Goal: Information Seeking & Learning: Learn about a topic

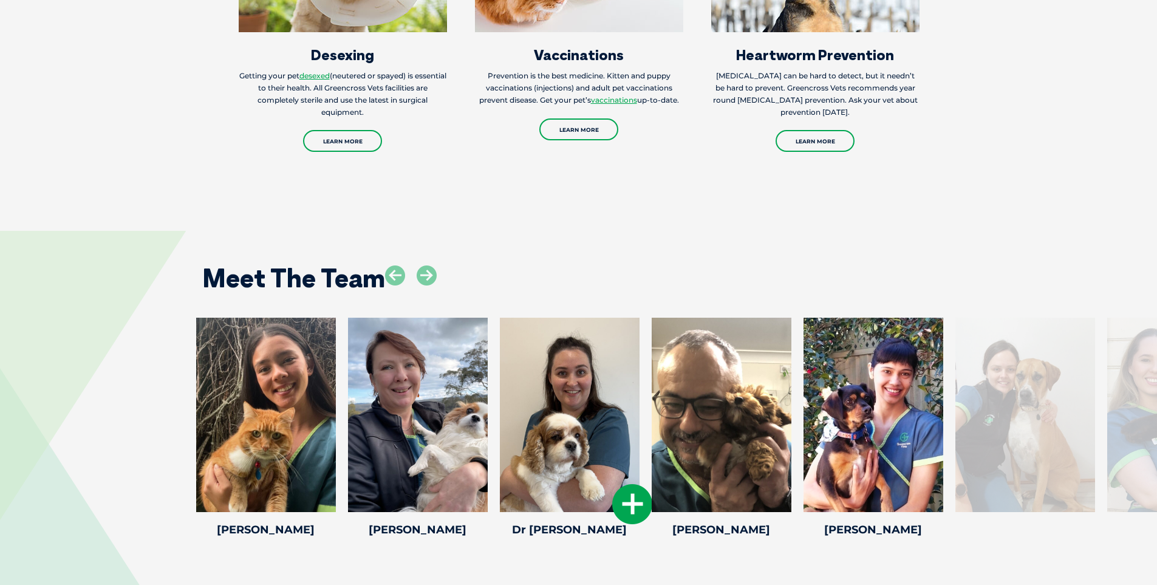
scroll to position [1580, 0]
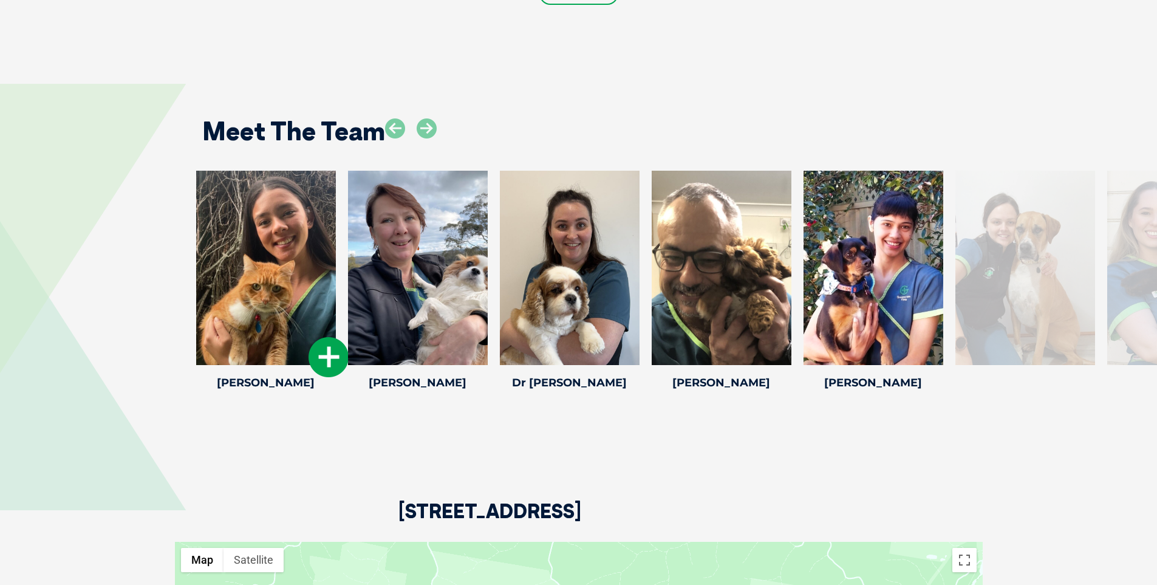
click at [287, 262] on div at bounding box center [266, 268] width 140 height 194
click at [338, 345] on icon at bounding box center [329, 357] width 40 height 40
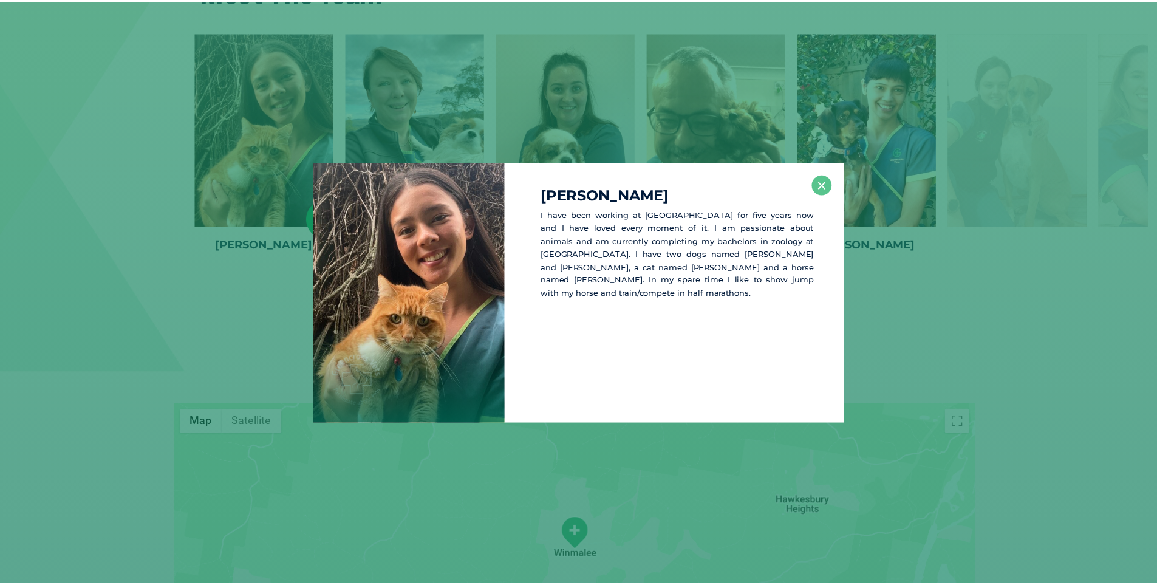
scroll to position [1719, 0]
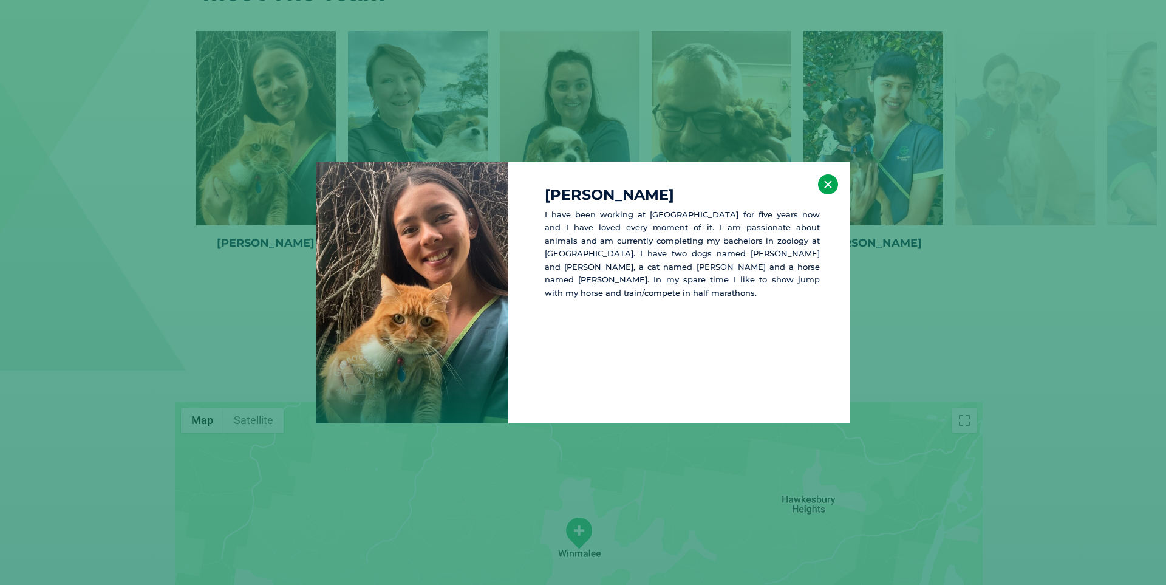
click at [831, 183] on button "×" at bounding box center [828, 184] width 20 height 20
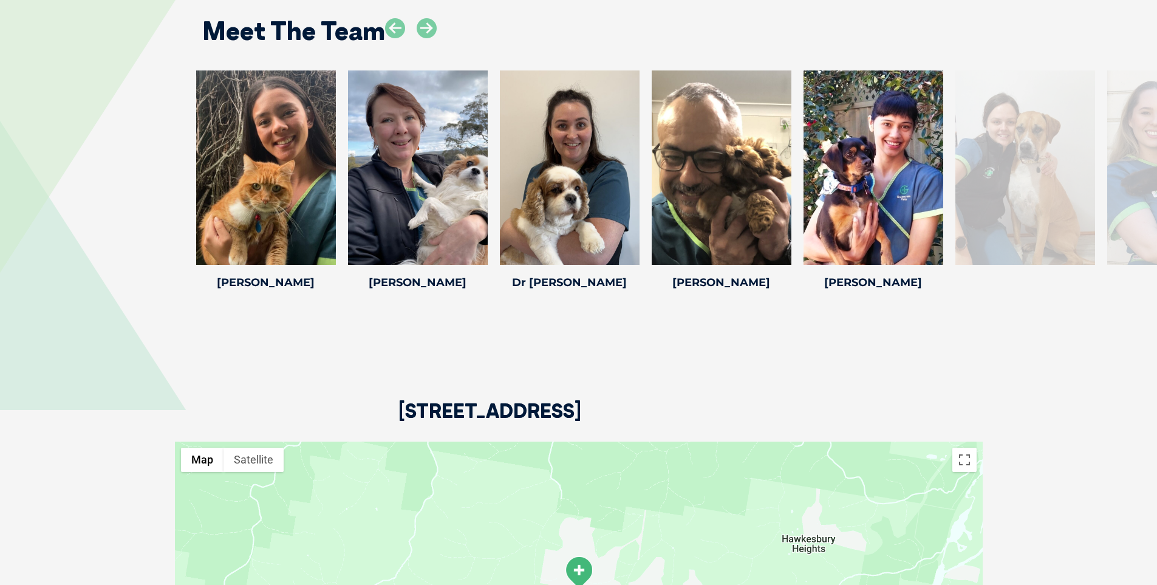
scroll to position [1659, 0]
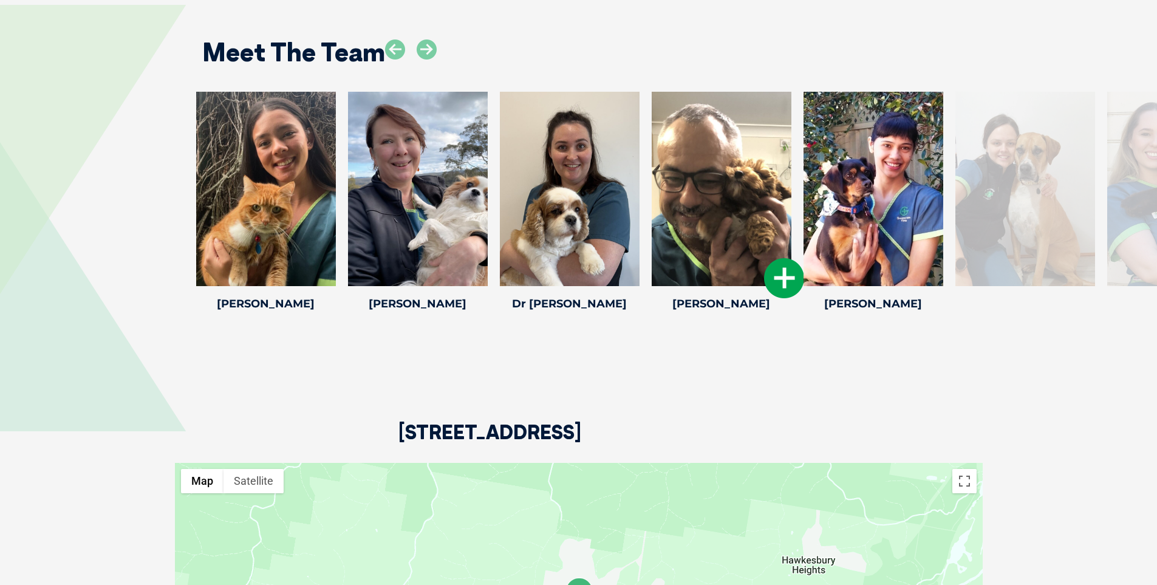
click at [787, 273] on icon at bounding box center [784, 278] width 40 height 40
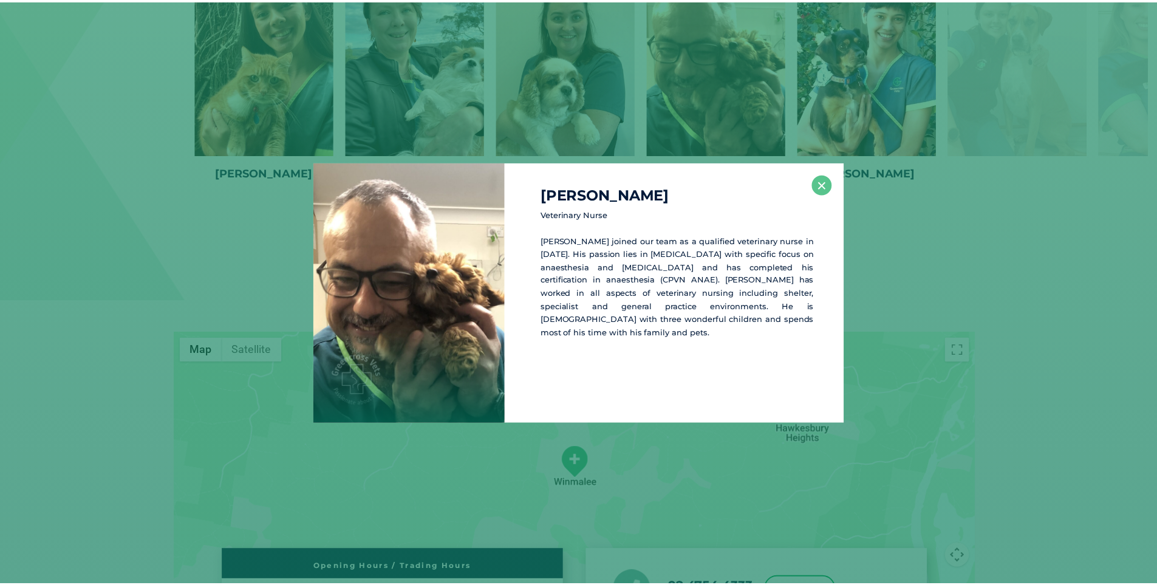
scroll to position [1798, 0]
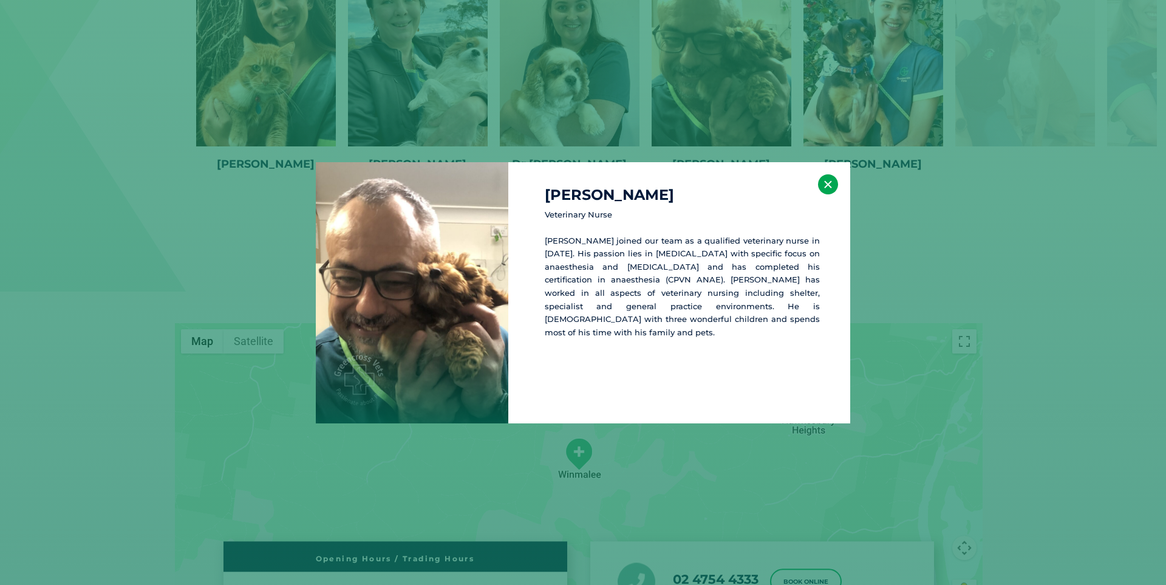
click at [827, 184] on button "×" at bounding box center [828, 184] width 20 height 20
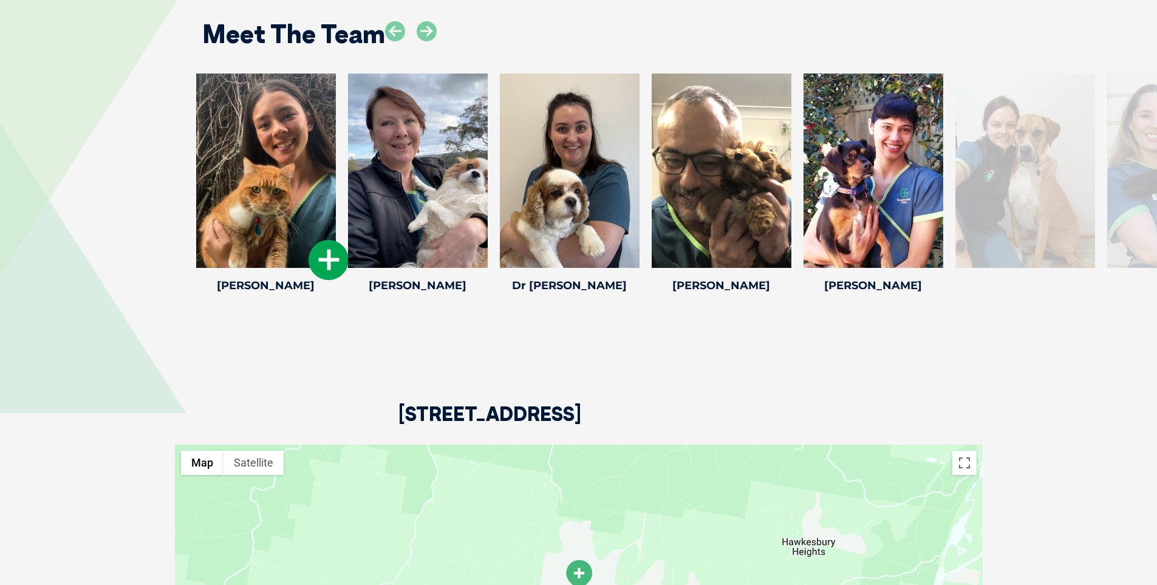
click at [331, 242] on icon at bounding box center [329, 260] width 40 height 40
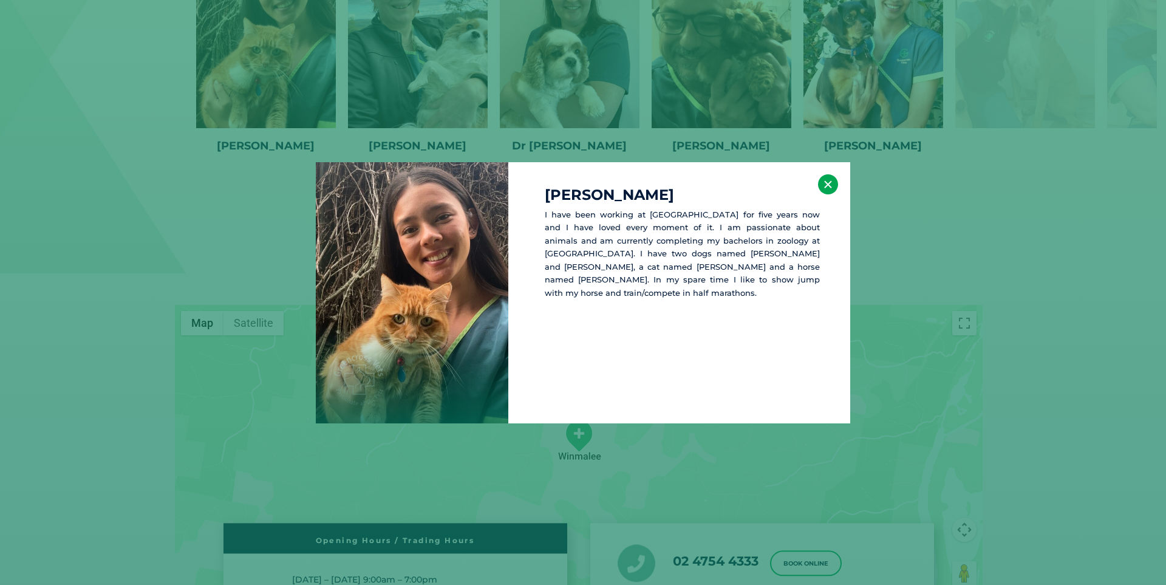
click at [830, 187] on button "×" at bounding box center [828, 184] width 20 height 20
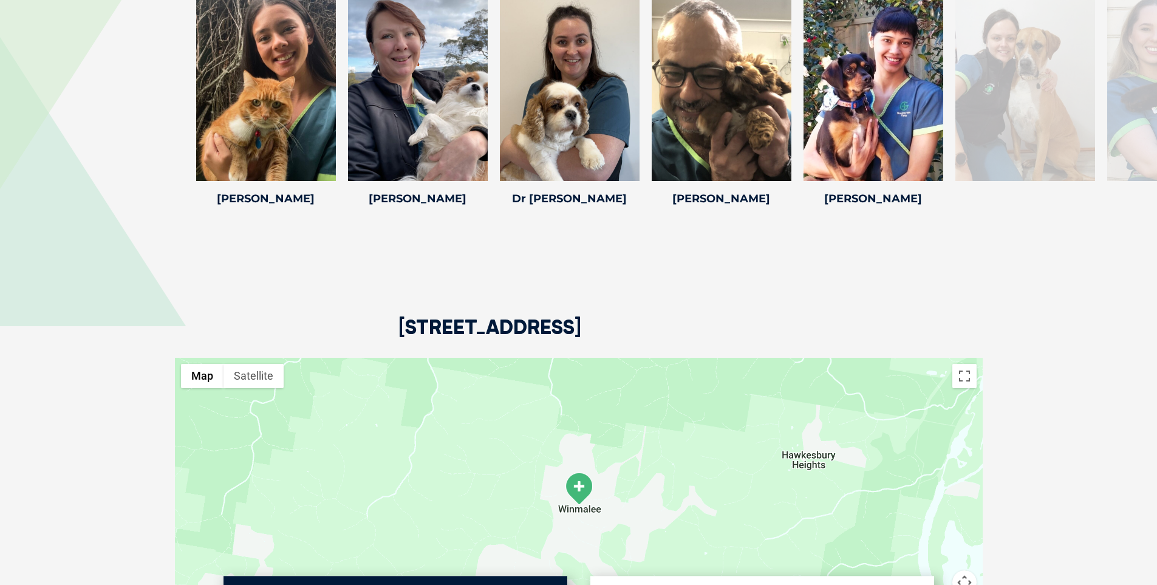
scroll to position [1695, 0]
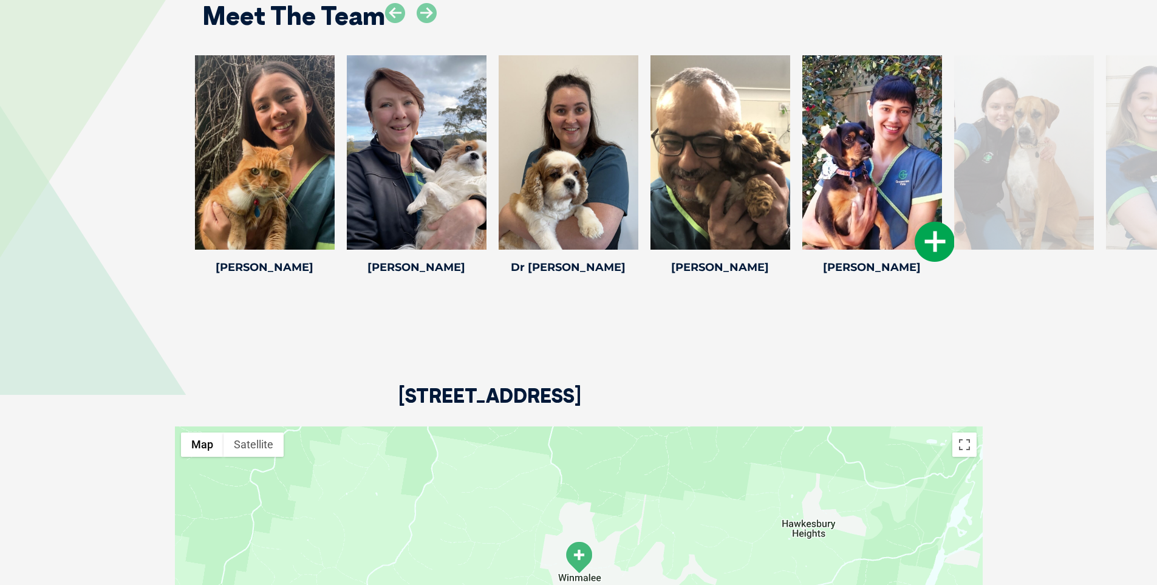
drag, startPoint x: 897, startPoint y: 170, endPoint x: 896, endPoint y: 126, distance: 43.8
click at [896, 126] on div at bounding box center [873, 152] width 140 height 194
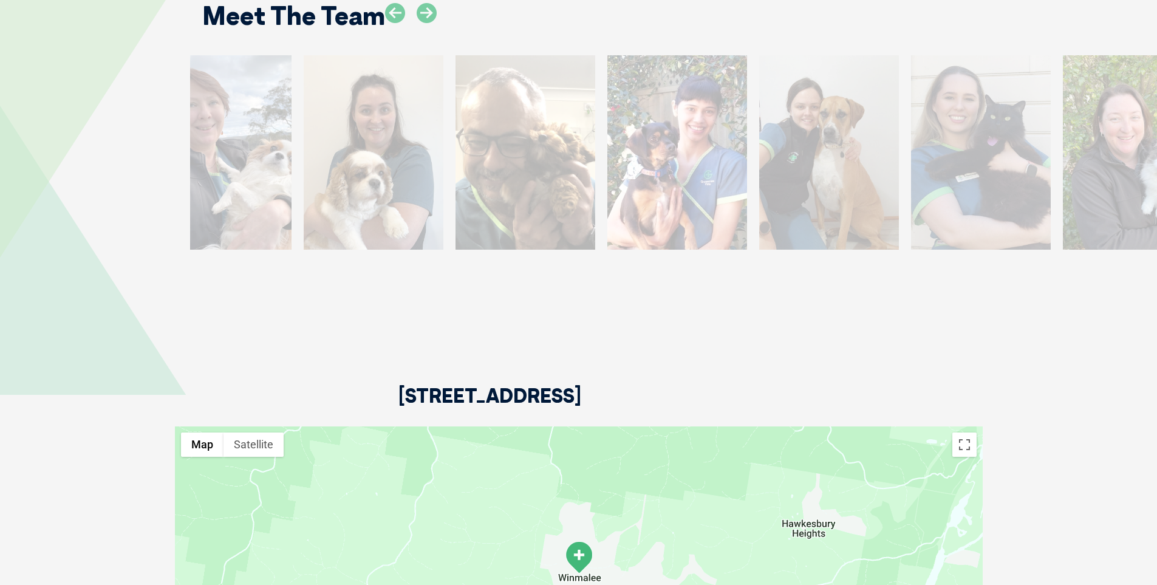
drag, startPoint x: 652, startPoint y: 151, endPoint x: 306, endPoint y: 158, distance: 346.4
click at [456, 158] on div at bounding box center [526, 152] width 140 height 194
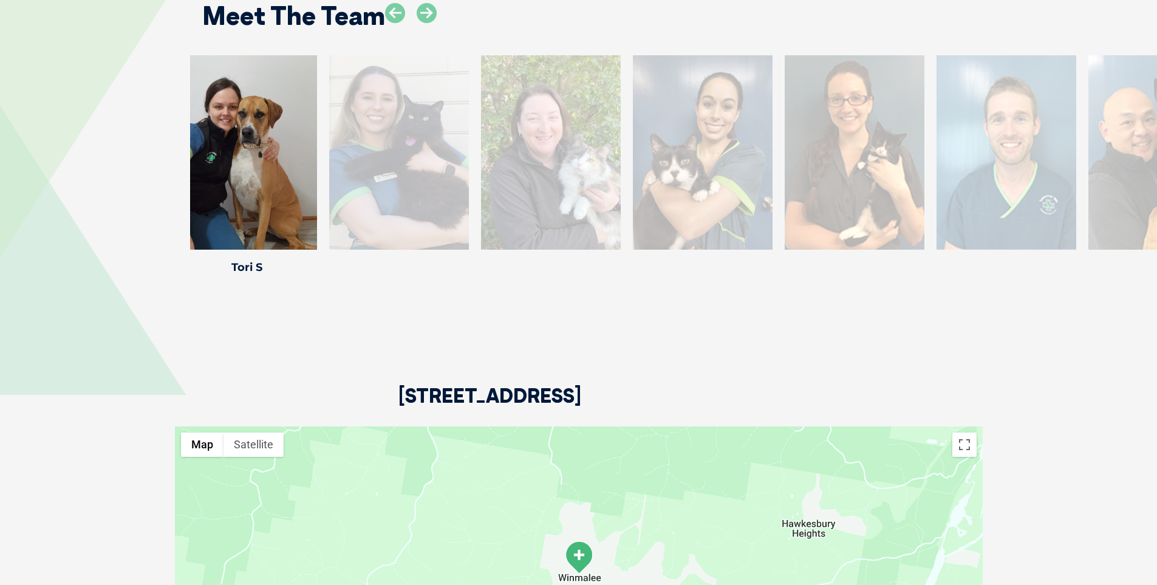
drag, startPoint x: 1041, startPoint y: 148, endPoint x: 411, endPoint y: 148, distance: 630.0
click at [413, 148] on div at bounding box center [399, 152] width 140 height 194
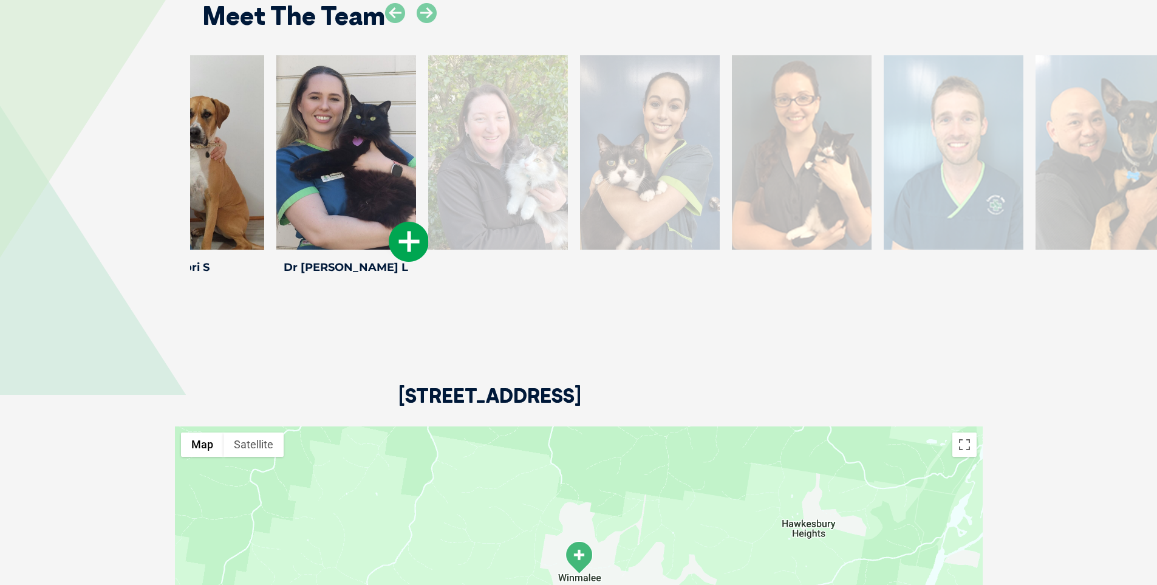
drag, startPoint x: 882, startPoint y: 164, endPoint x: 271, endPoint y: 129, distance: 612.2
click at [281, 129] on div at bounding box center [346, 152] width 140 height 194
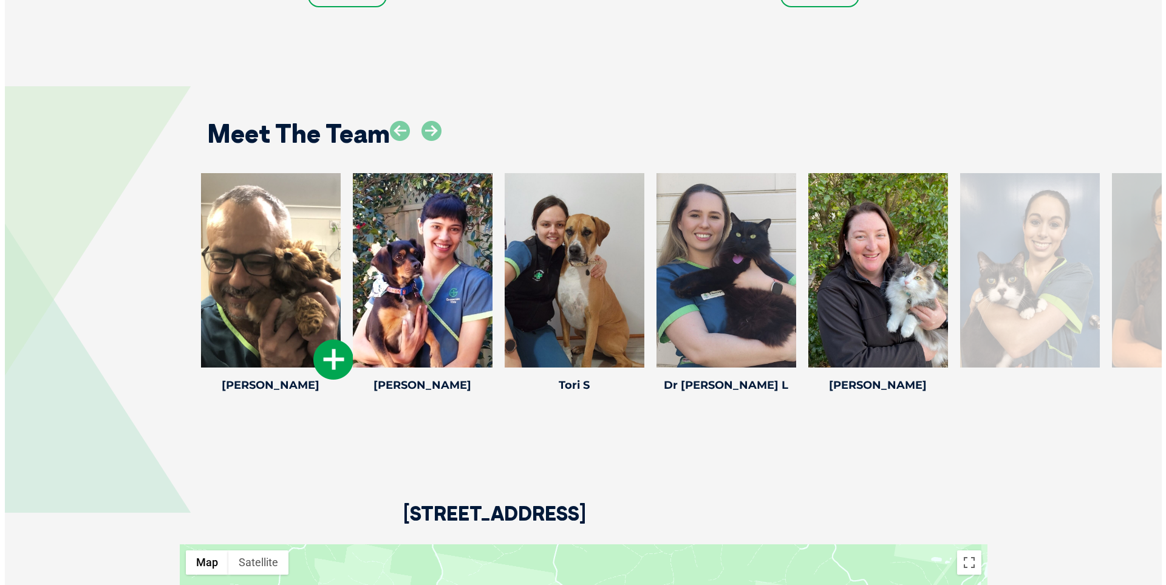
scroll to position [1574, 0]
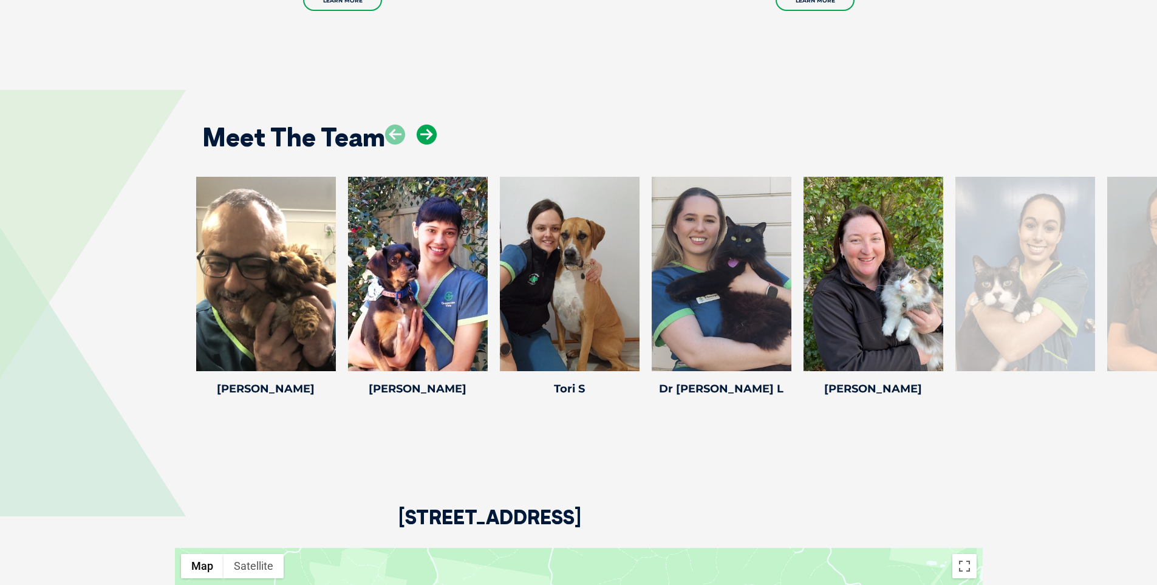
click at [429, 140] on icon at bounding box center [427, 135] width 20 height 20
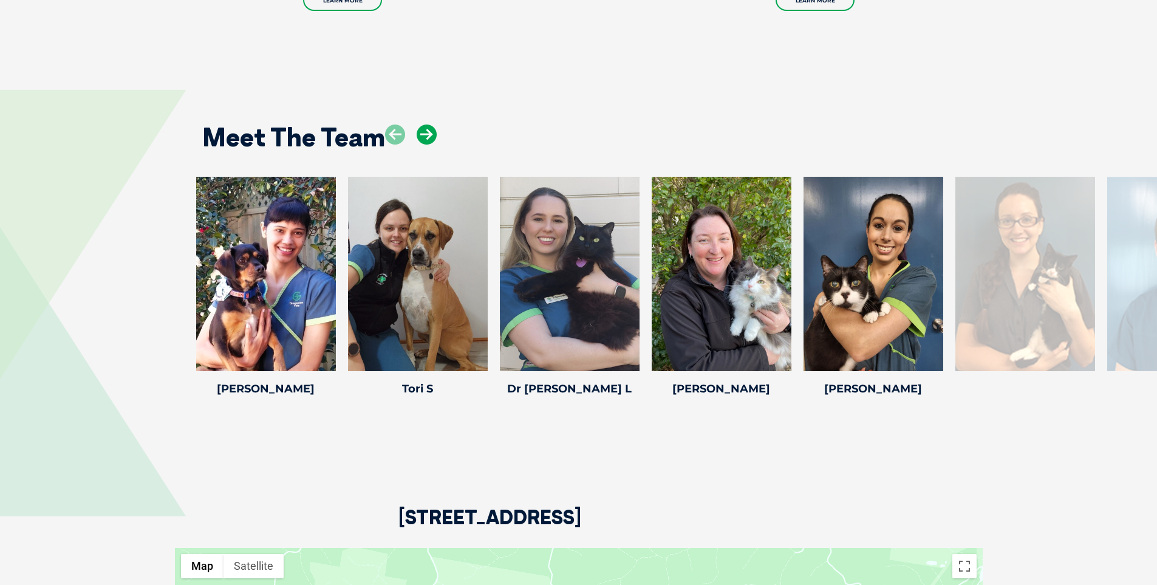
click at [428, 137] on icon at bounding box center [427, 135] width 20 height 20
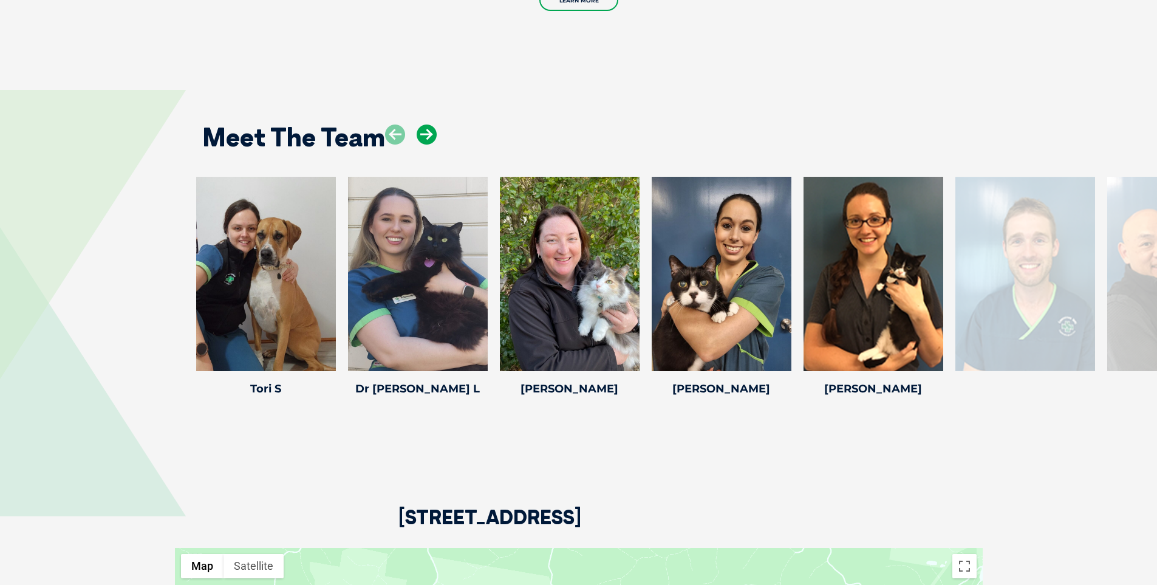
click at [428, 137] on icon at bounding box center [427, 135] width 20 height 20
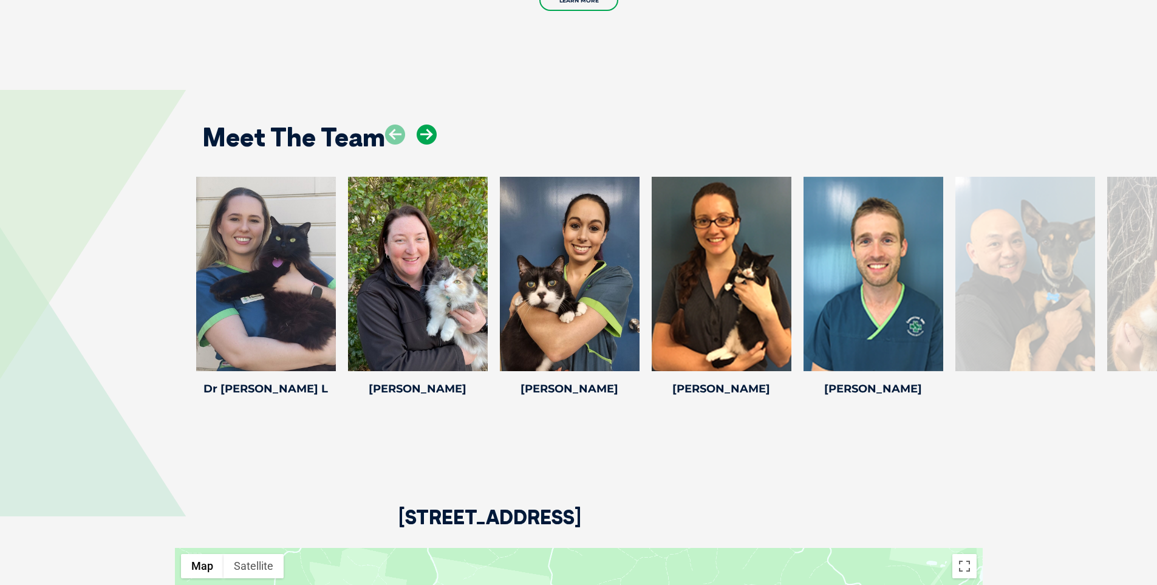
click at [428, 137] on icon at bounding box center [427, 135] width 20 height 20
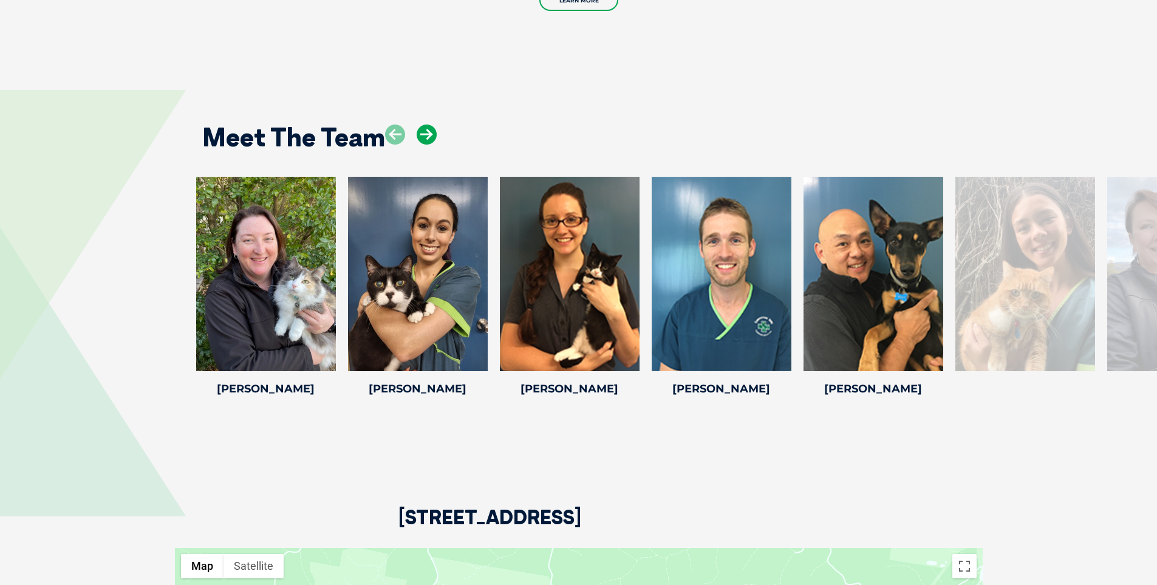
click at [428, 137] on icon at bounding box center [427, 135] width 20 height 20
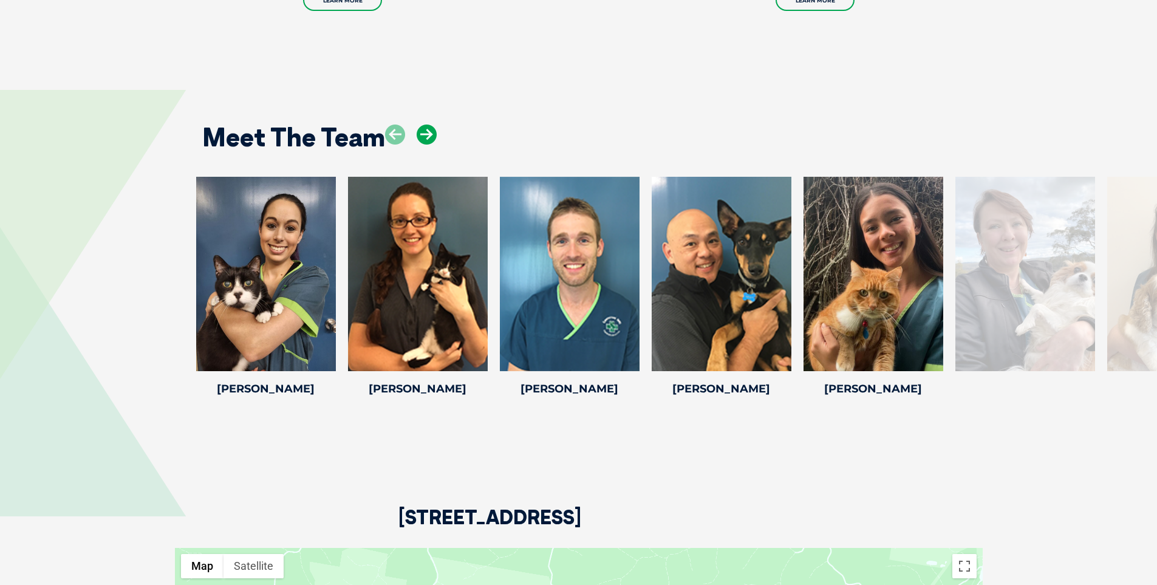
click at [428, 137] on icon at bounding box center [427, 135] width 20 height 20
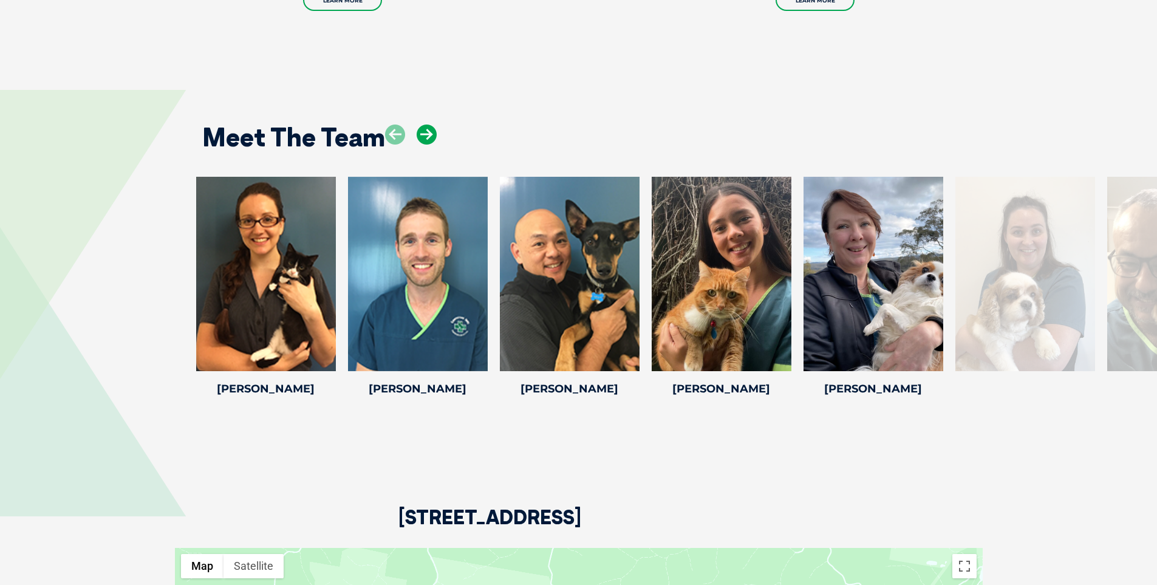
click at [428, 137] on icon at bounding box center [427, 135] width 20 height 20
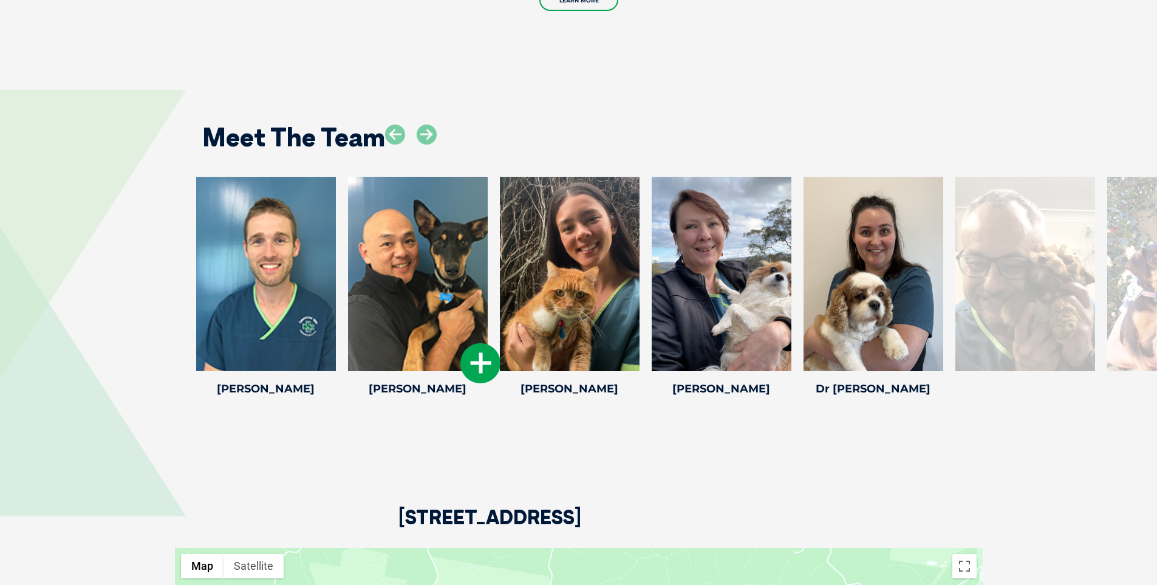
click at [456, 278] on div at bounding box center [418, 274] width 140 height 194
click at [479, 359] on icon at bounding box center [481, 363] width 40 height 40
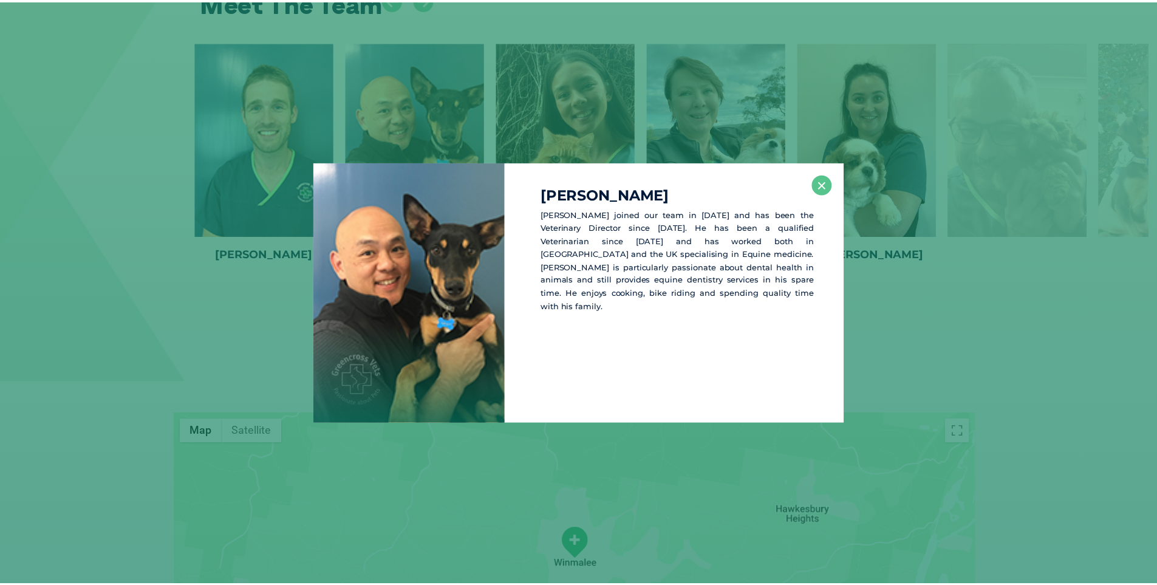
scroll to position [1713, 0]
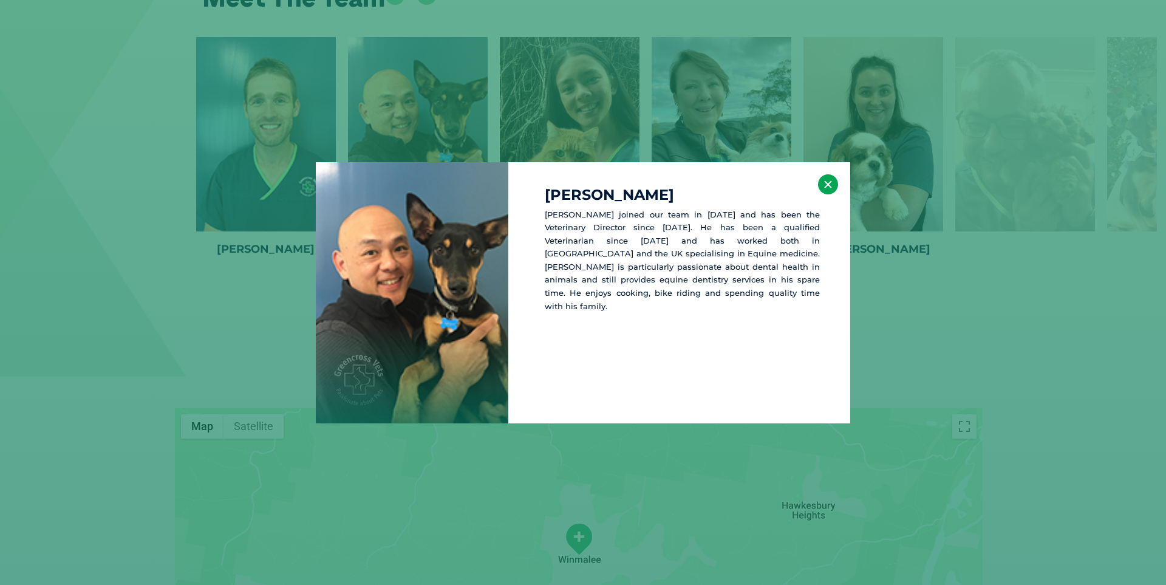
click at [832, 180] on button "×" at bounding box center [828, 184] width 20 height 20
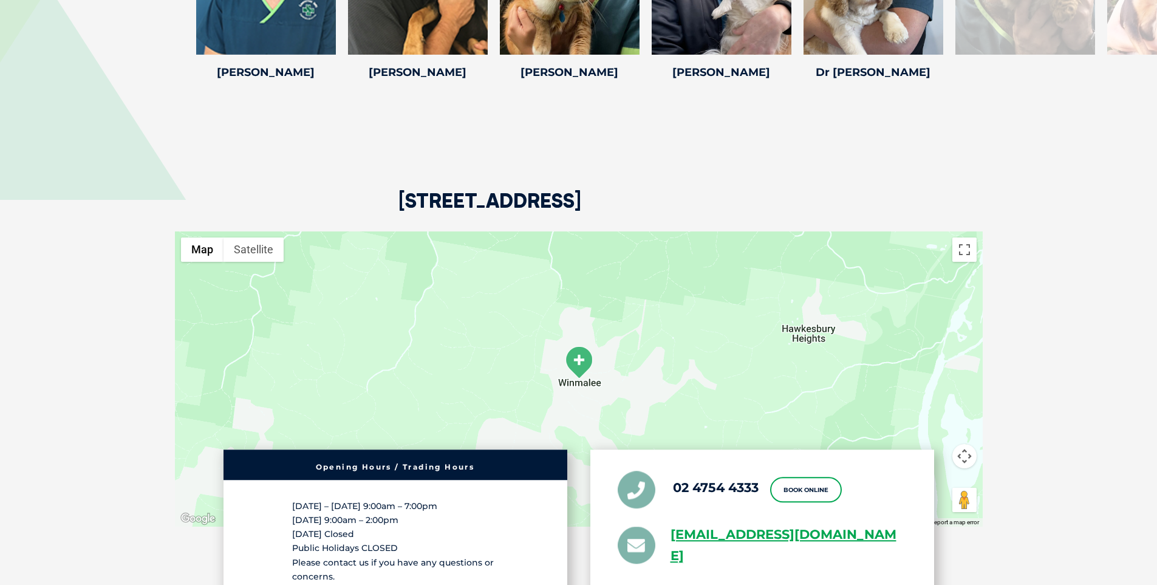
scroll to position [2017, 0]
